Goal: Find specific page/section: Find specific page/section

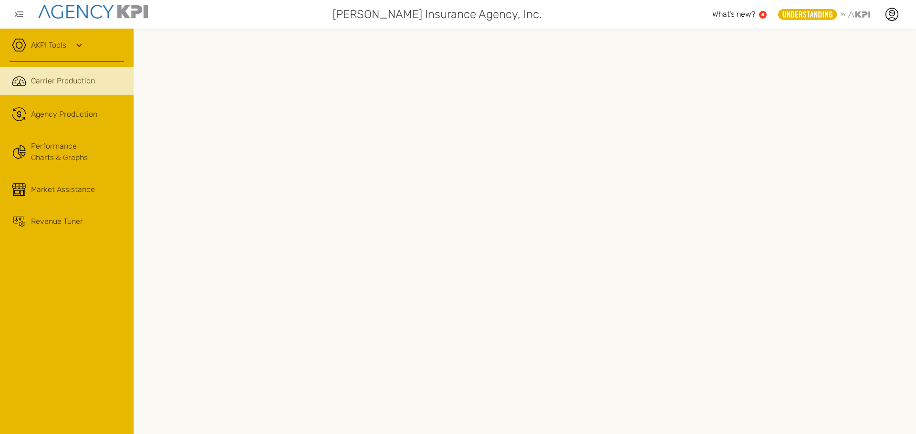
click at [22, 48] on icon at bounding box center [19, 45] width 14 height 14
click at [19, 115] on icon ".cls-1{fill:none;stroke:#221f20;stroke-linecap:round;stroke-linejoin:round;stro…" at bounding box center [19, 114] width 14 height 14
click at [16, 79] on icon ".cls-1{fill:none;stroke:#221f20;stroke-linecap:round;stroke-linejoin:round;stro…" at bounding box center [19, 81] width 14 height 14
